Goal: Task Accomplishment & Management: Manage account settings

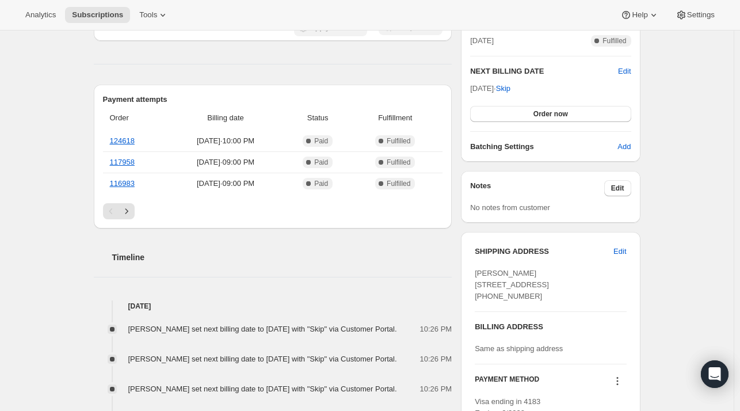
scroll to position [288, 0]
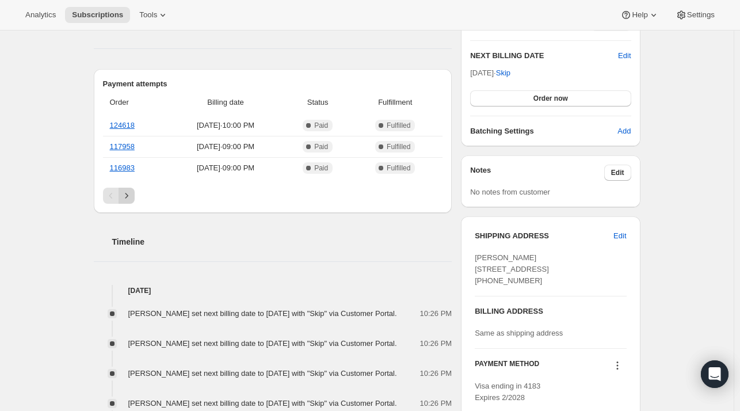
click at [130, 193] on icon "Next" at bounding box center [127, 196] width 12 height 12
click at [129, 197] on icon "Next" at bounding box center [127, 196] width 12 height 12
click at [109, 192] on icon "Previous" at bounding box center [111, 196] width 12 height 12
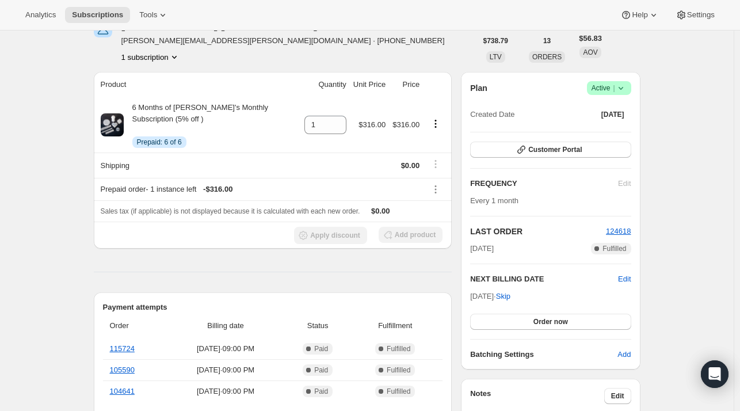
scroll to position [58, 0]
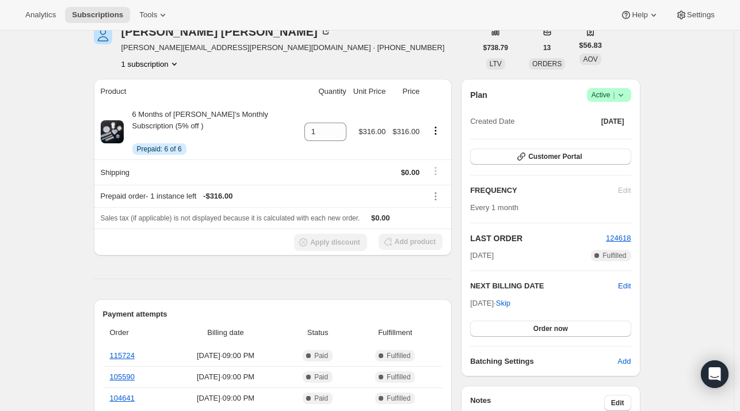
click at [625, 92] on icon at bounding box center [621, 95] width 12 height 12
click at [553, 156] on span "Customer Portal" at bounding box center [554, 156] width 53 height 9
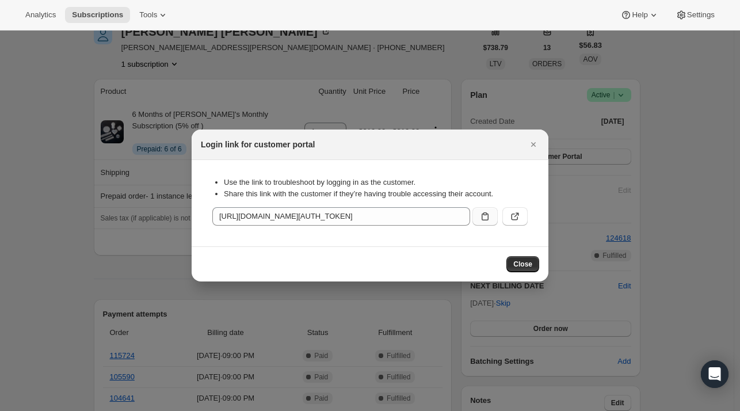
click at [485, 219] on icon ":rc1:" at bounding box center [485, 217] width 12 height 12
click at [487, 219] on icon ":rc1:" at bounding box center [485, 217] width 12 height 12
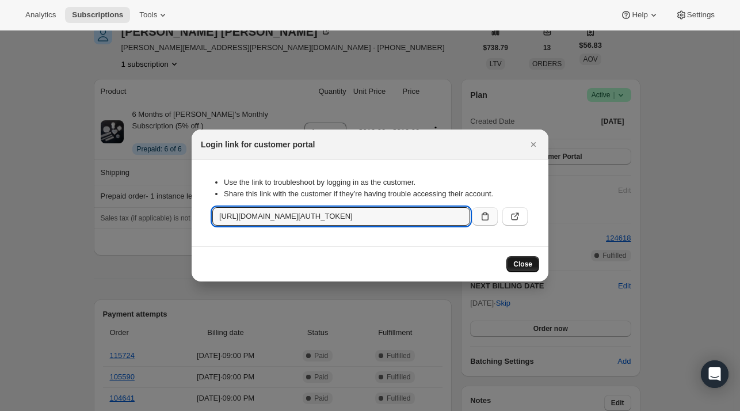
click at [525, 262] on span "Close" at bounding box center [522, 263] width 19 height 9
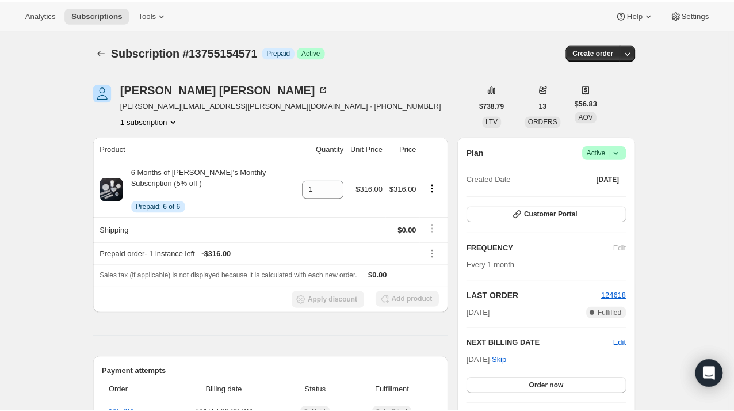
scroll to position [58, 0]
